Goal: Book appointment/travel/reservation

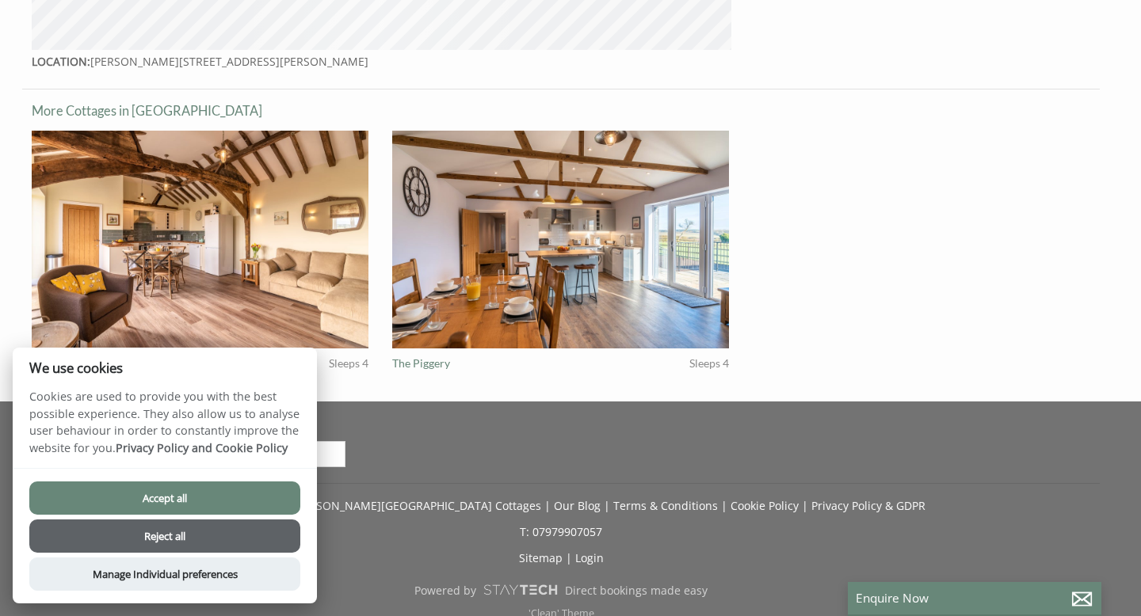
scroll to position [1305, 0]
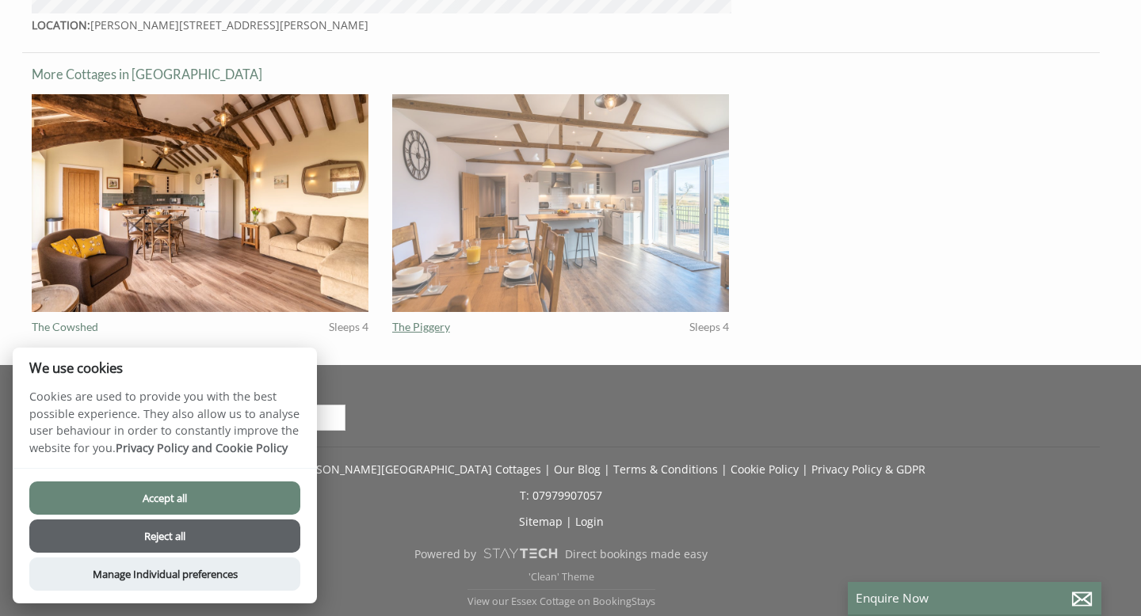
click at [663, 147] on img at bounding box center [560, 203] width 337 height 218
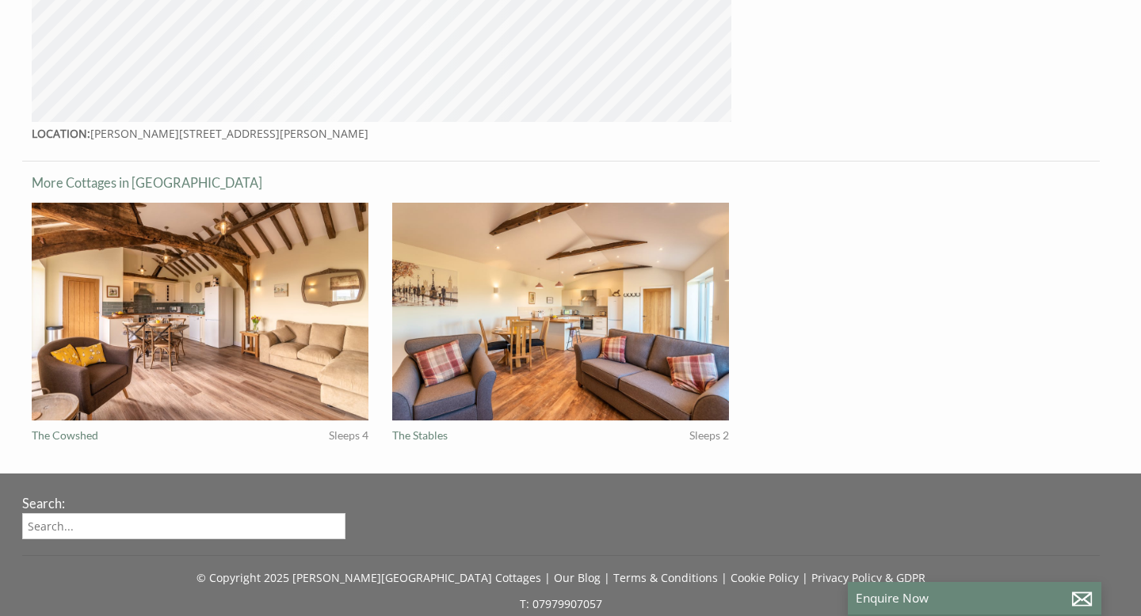
scroll to position [1267, 0]
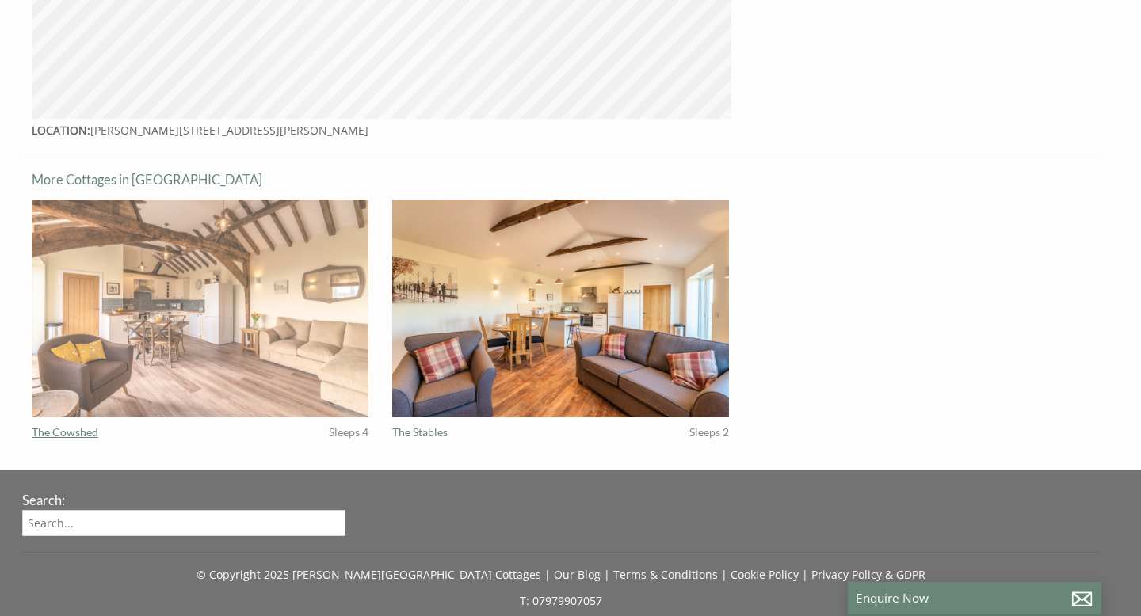
click at [242, 288] on img at bounding box center [200, 309] width 337 height 218
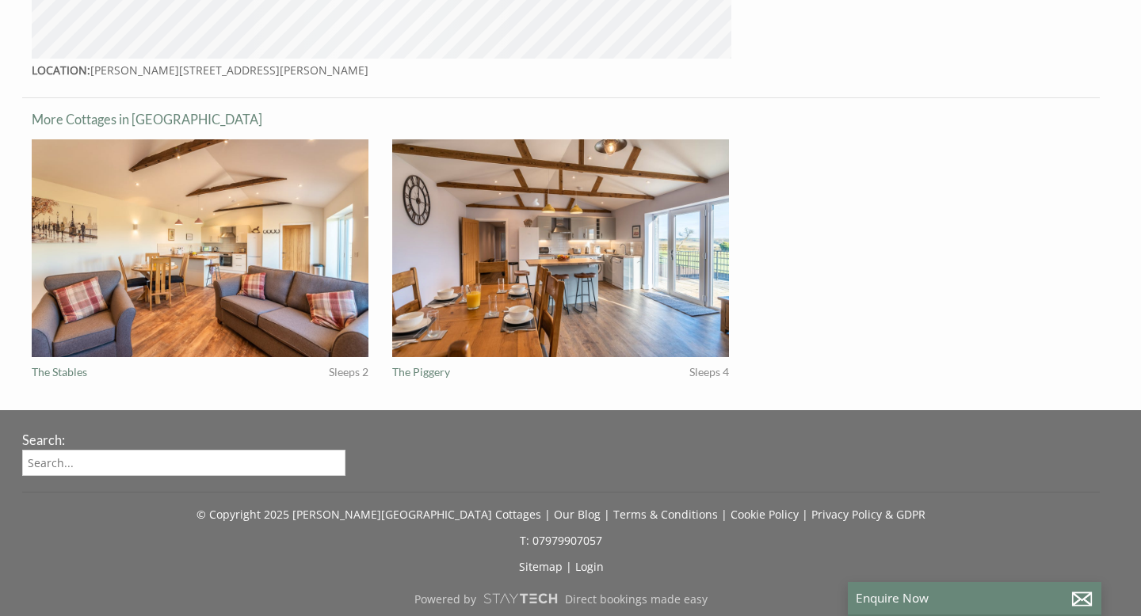
scroll to position [1351, 0]
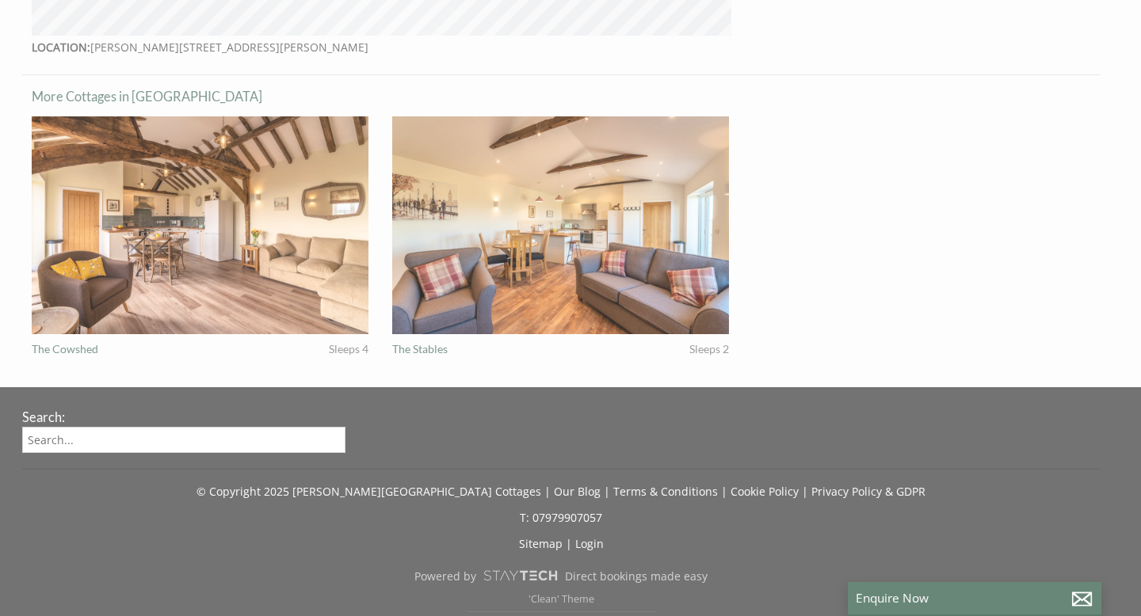
scroll to position [1267, 0]
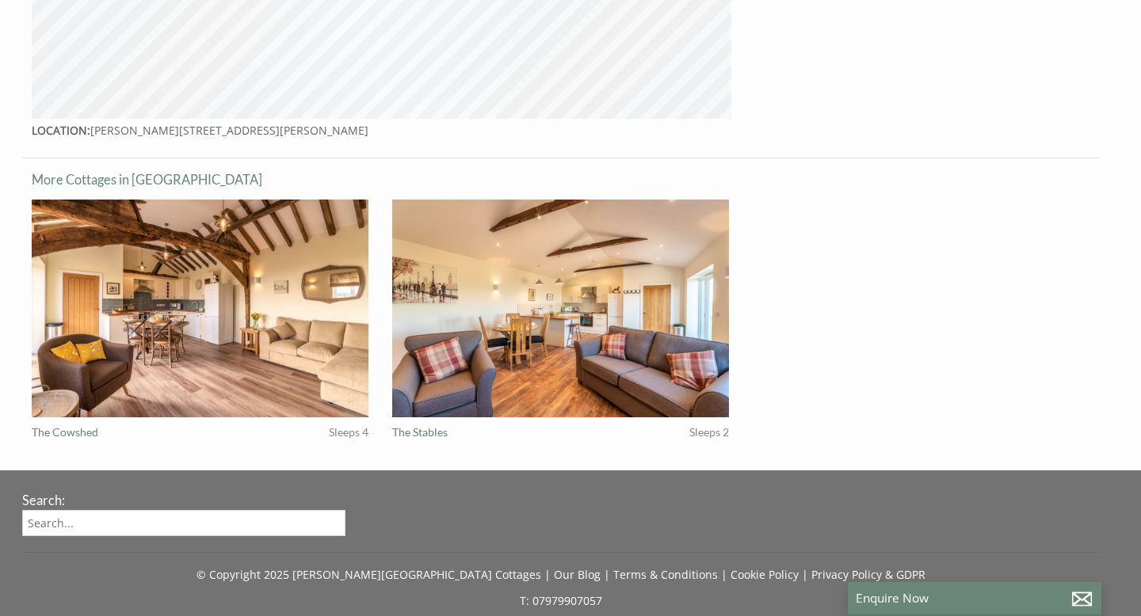
scroll to position [1305, 0]
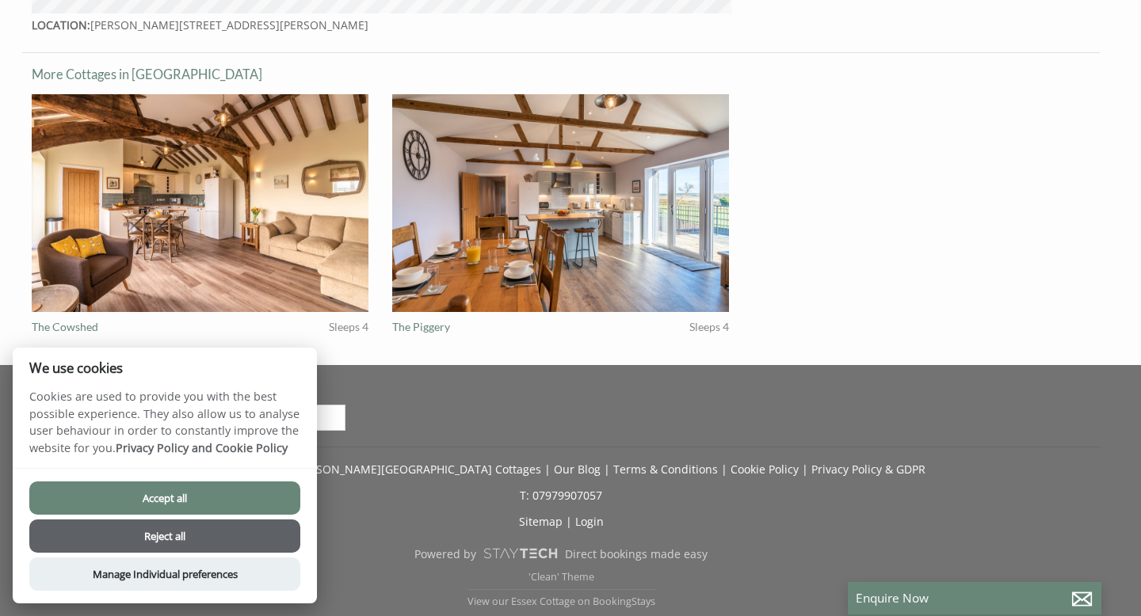
click at [160, 493] on button "Accept all" at bounding box center [164, 498] width 271 height 33
